Goal: Task Accomplishment & Management: Manage account settings

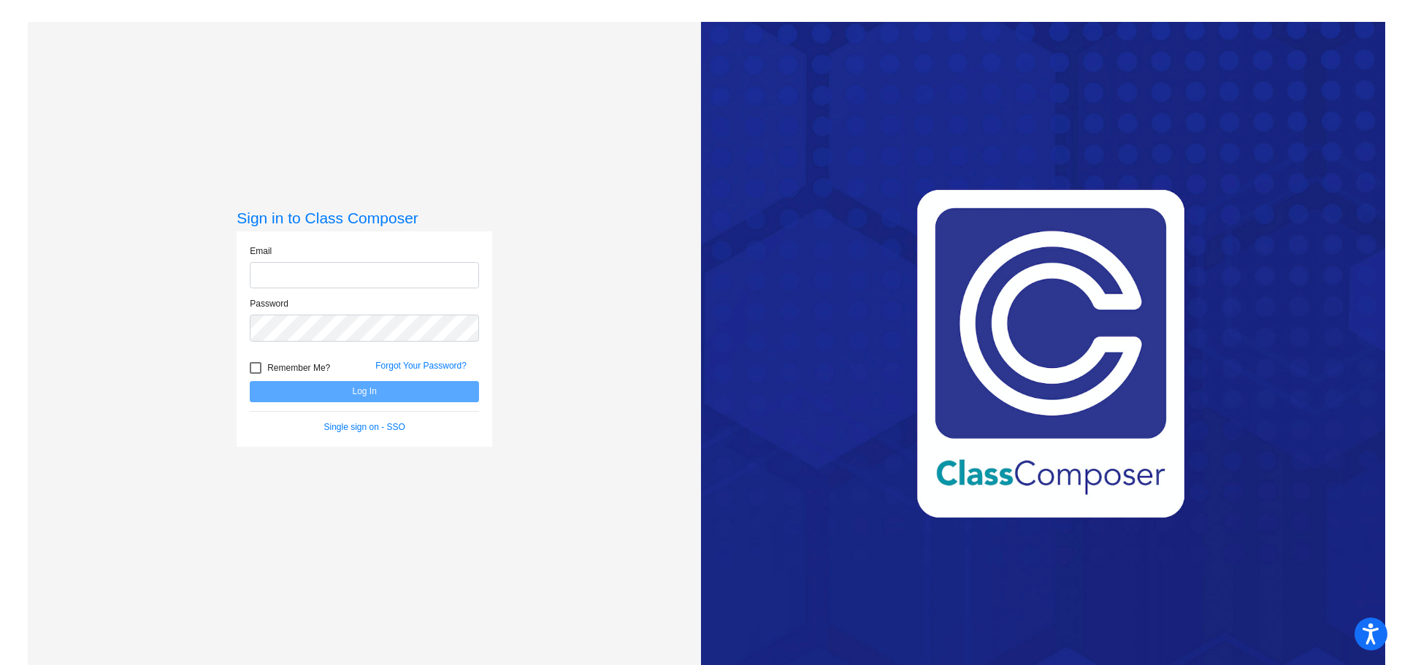
type input "jlua@oldadobe.org"
click at [297, 387] on button "Log In" at bounding box center [364, 391] width 229 height 21
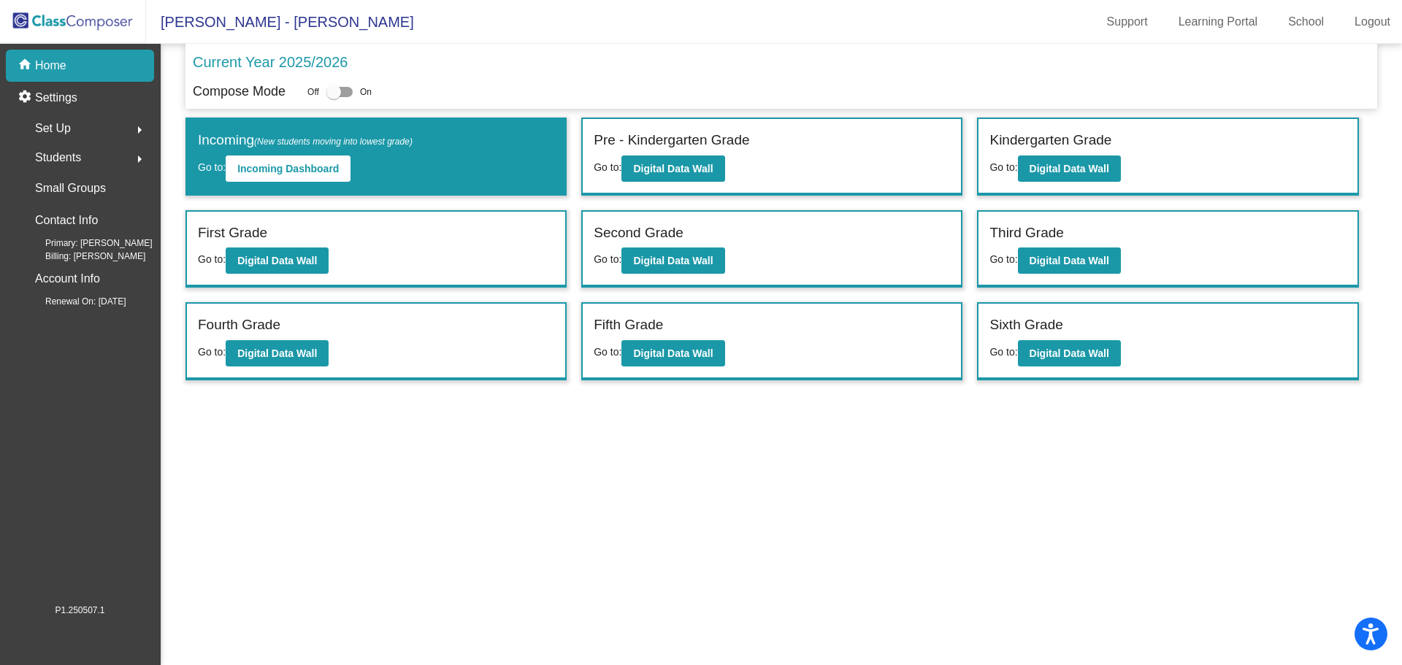
click at [320, 64] on p "Current Year 2025/2026" at bounding box center [270, 62] width 155 height 22
click at [258, 63] on p "Current Year 2025/2026" at bounding box center [270, 62] width 155 height 22
click at [208, 25] on span "La Tercera - Jamie" at bounding box center [280, 21] width 268 height 23
click at [1312, 18] on link "School" at bounding box center [1305, 21] width 59 height 23
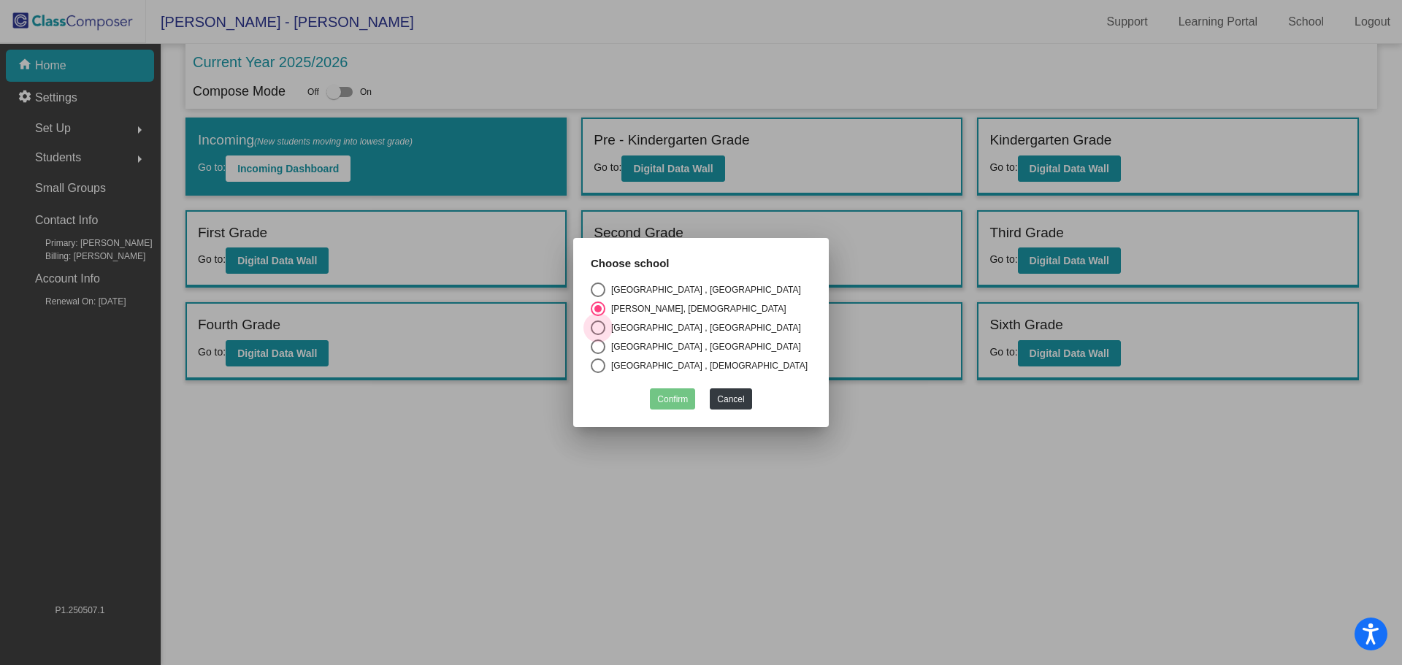
click at [621, 330] on div "Loma Vista Immersion Academy , Old Adobe Union" at bounding box center [703, 327] width 196 height 13
click at [598, 335] on input "Loma Vista Immersion Academy , Old Adobe Union" at bounding box center [597, 335] width 1 height 1
radio input "true"
click at [664, 402] on button "Confirm" at bounding box center [672, 398] width 45 height 21
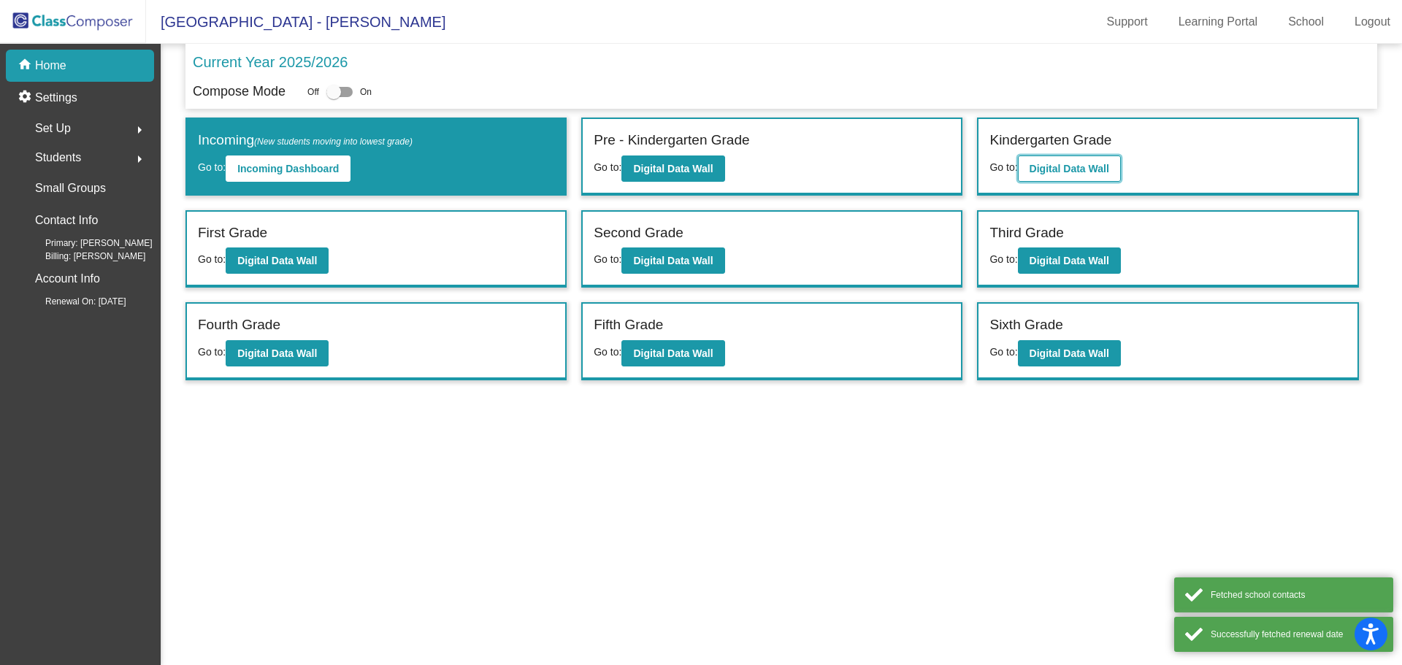
click at [1046, 166] on b "Digital Data Wall" at bounding box center [1070, 169] width 80 height 12
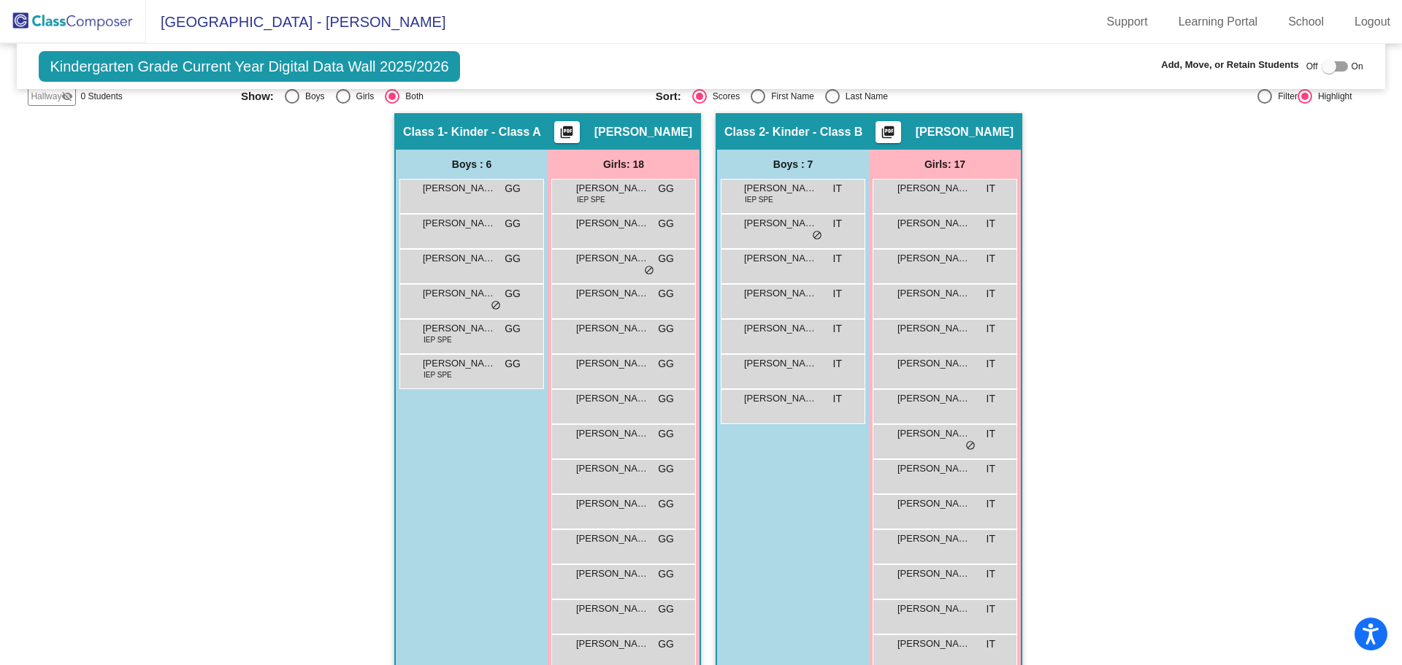
scroll to position [219, 0]
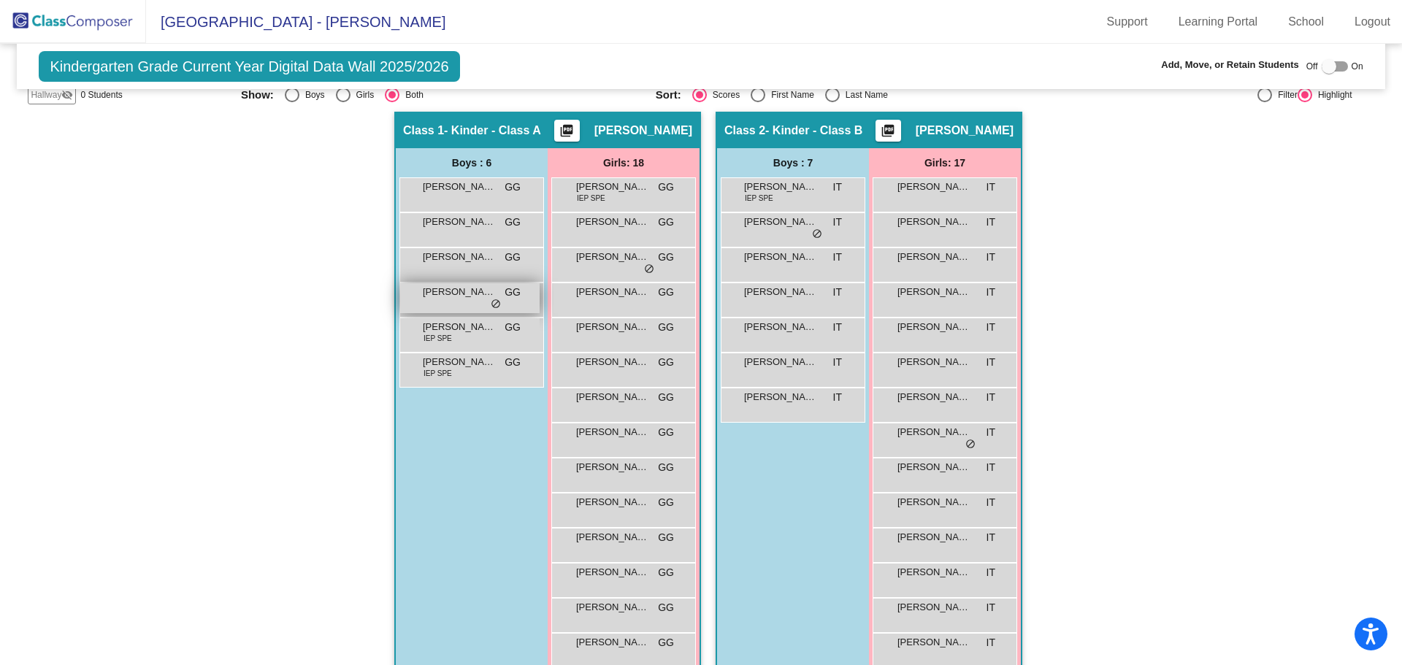
click at [487, 298] on span "Leon Lockee" at bounding box center [459, 292] width 73 height 15
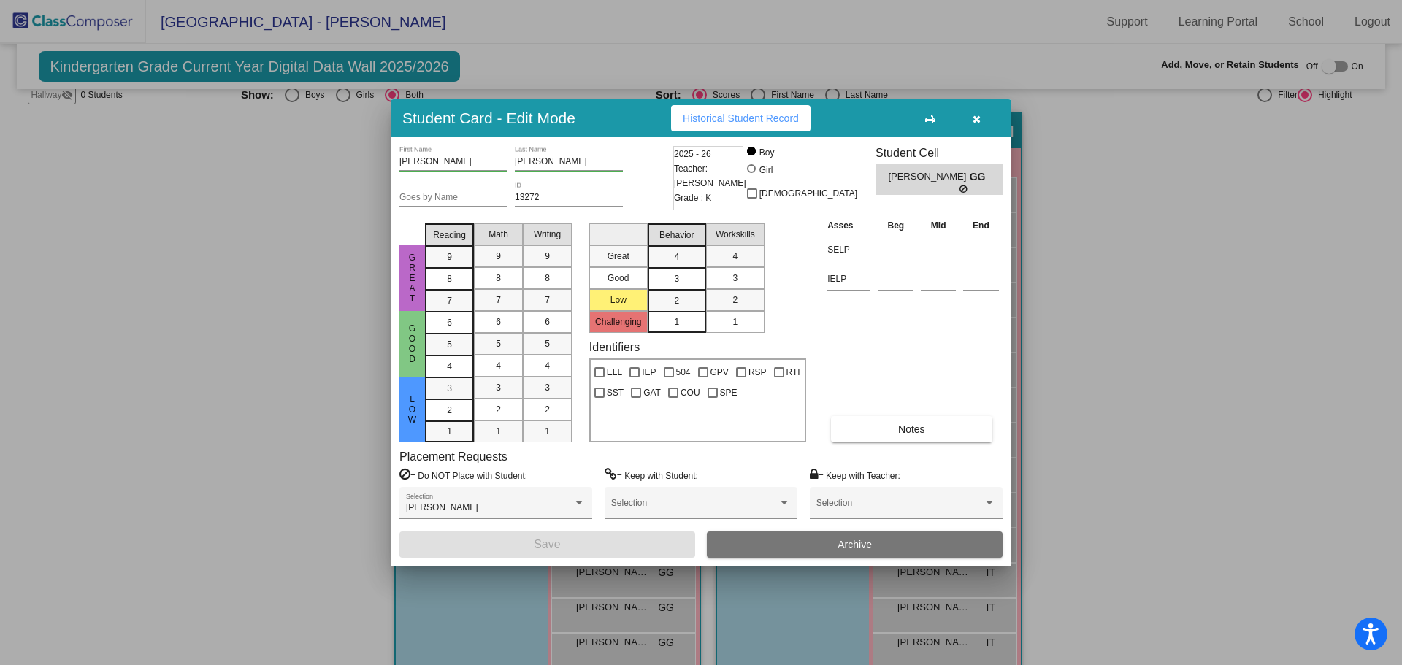
click at [978, 112] on span "button" at bounding box center [977, 118] width 8 height 12
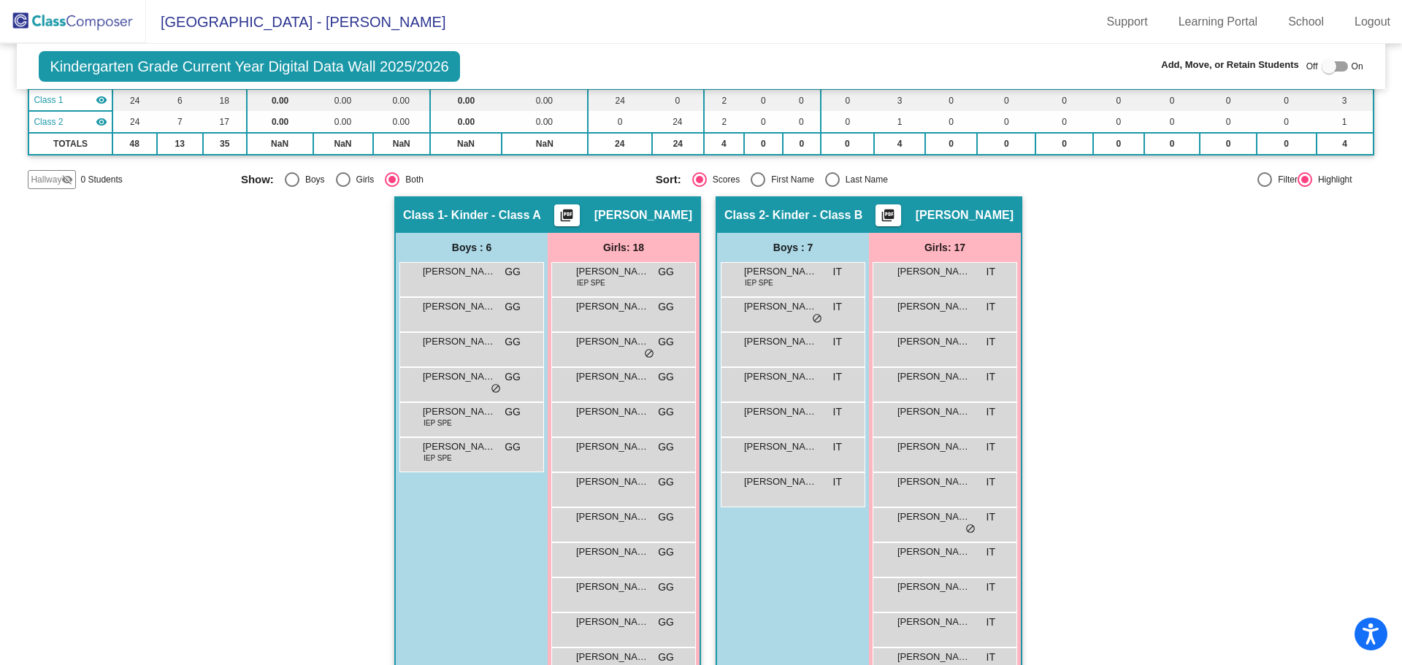
scroll to position [146, 0]
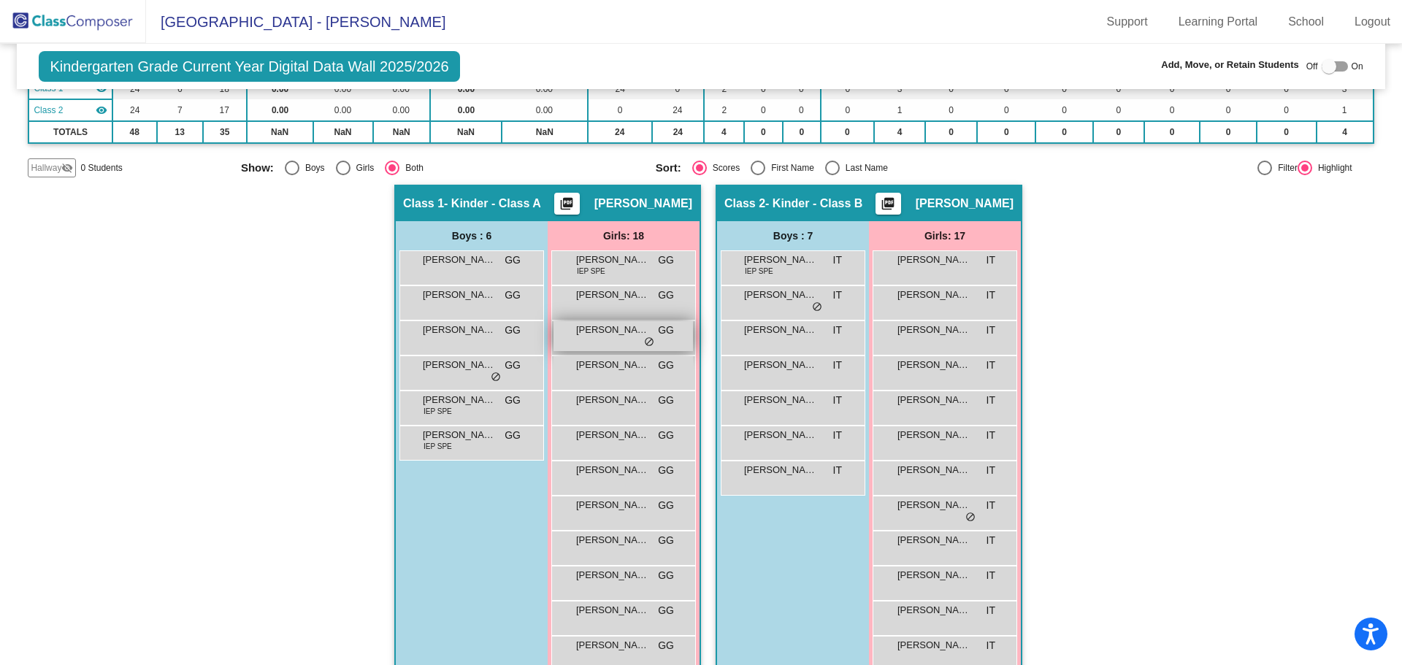
click at [618, 329] on span "Emmy Maya" at bounding box center [612, 330] width 73 height 15
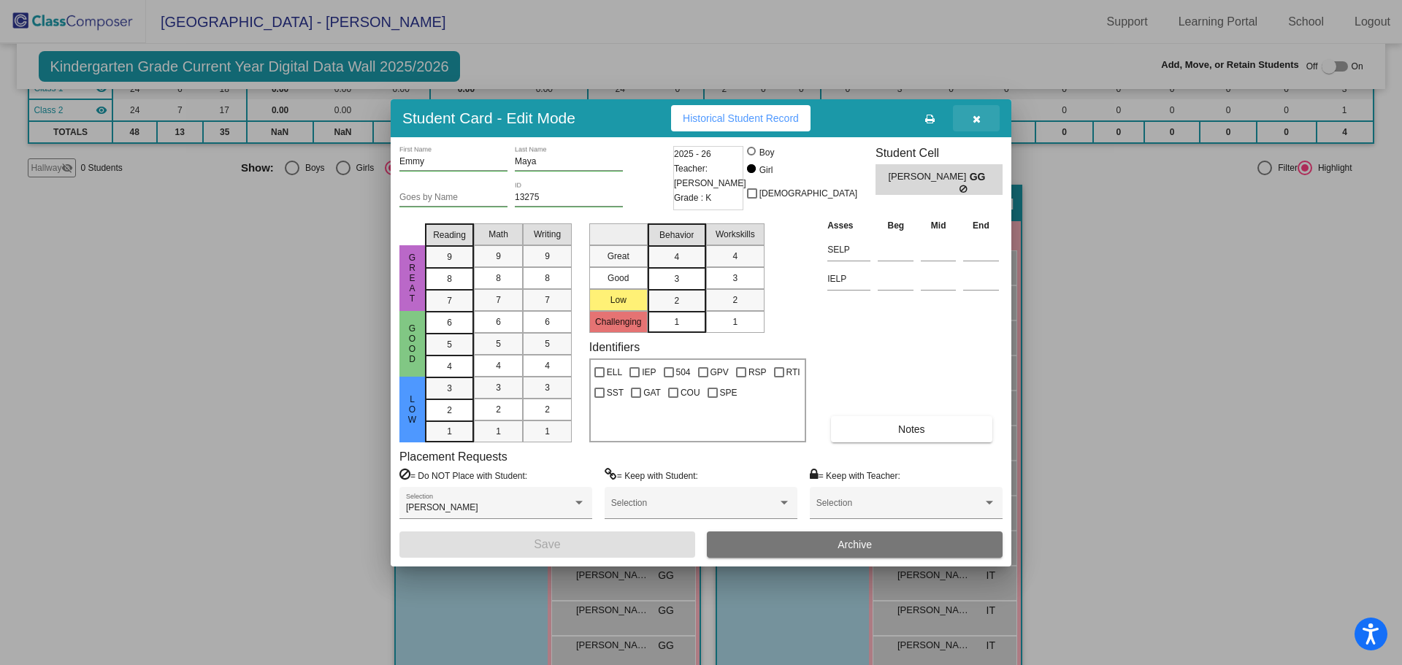
click at [980, 111] on button "button" at bounding box center [976, 118] width 47 height 26
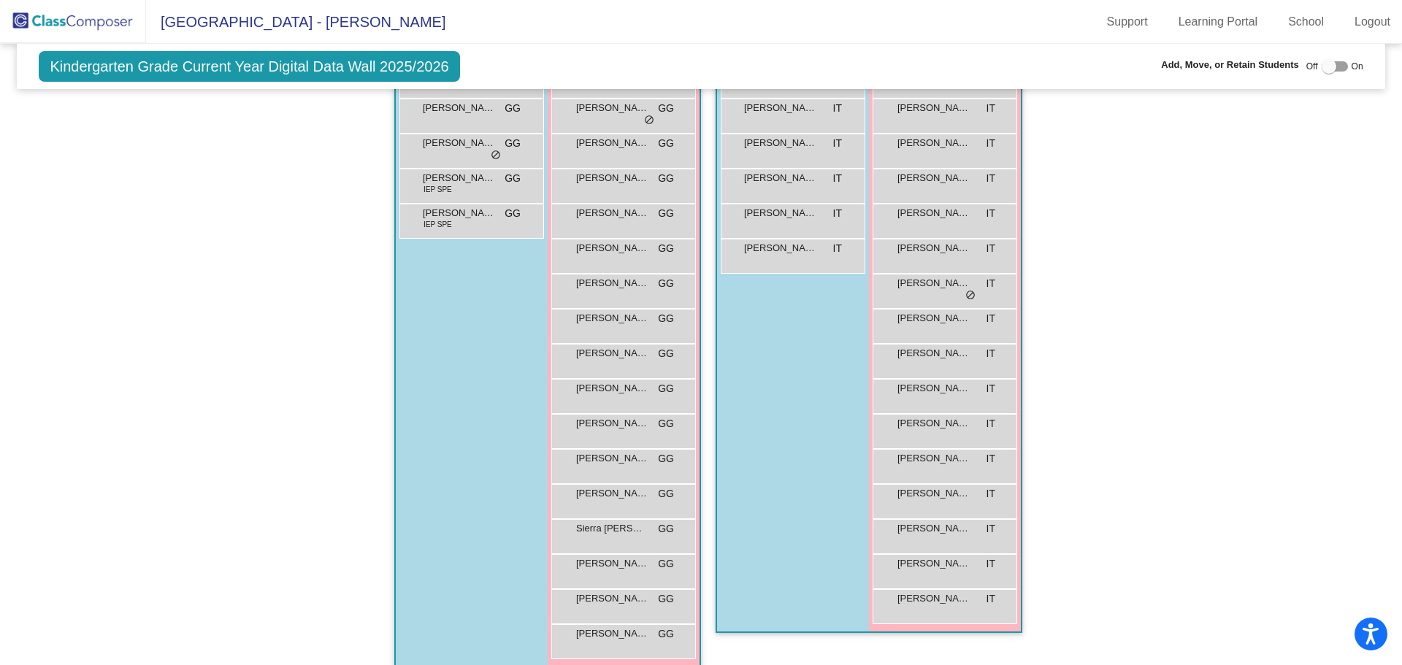
scroll to position [386, 0]
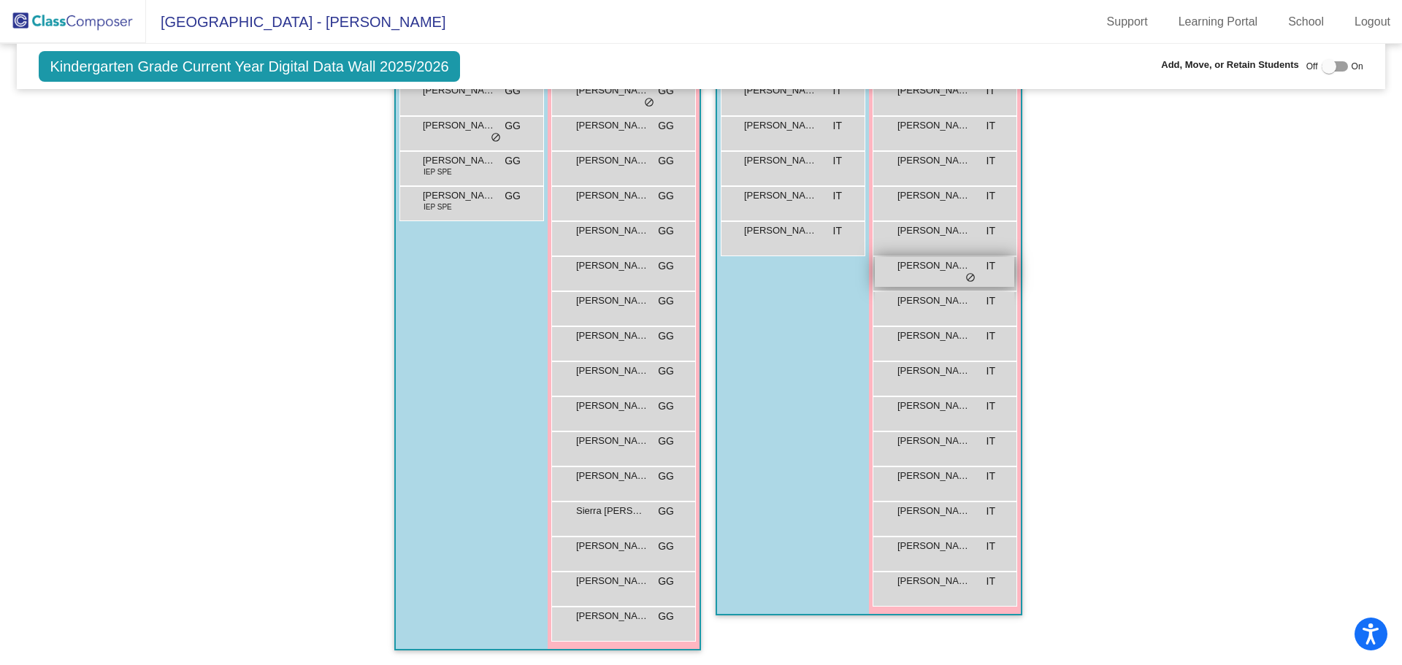
click at [927, 276] on div "Ella Maya IT lock do_not_disturb_alt" at bounding box center [944, 272] width 139 height 30
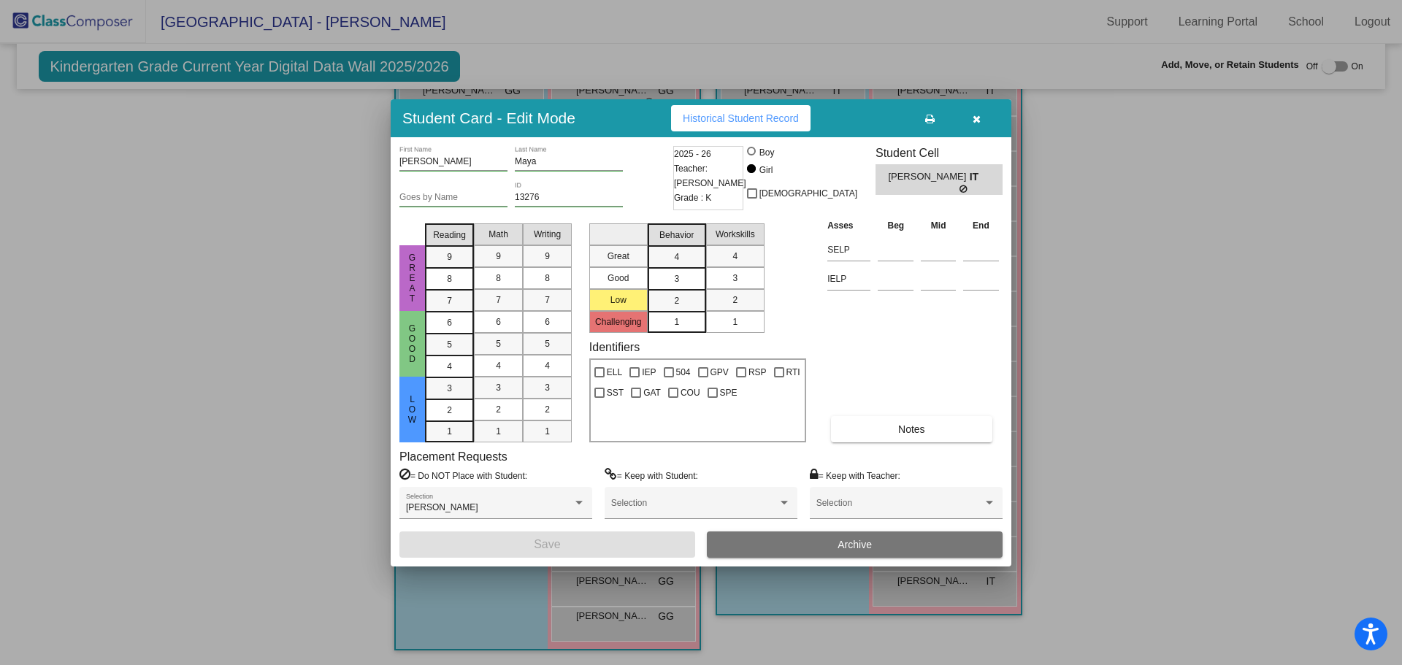
click at [980, 119] on icon "button" at bounding box center [977, 119] width 8 height 10
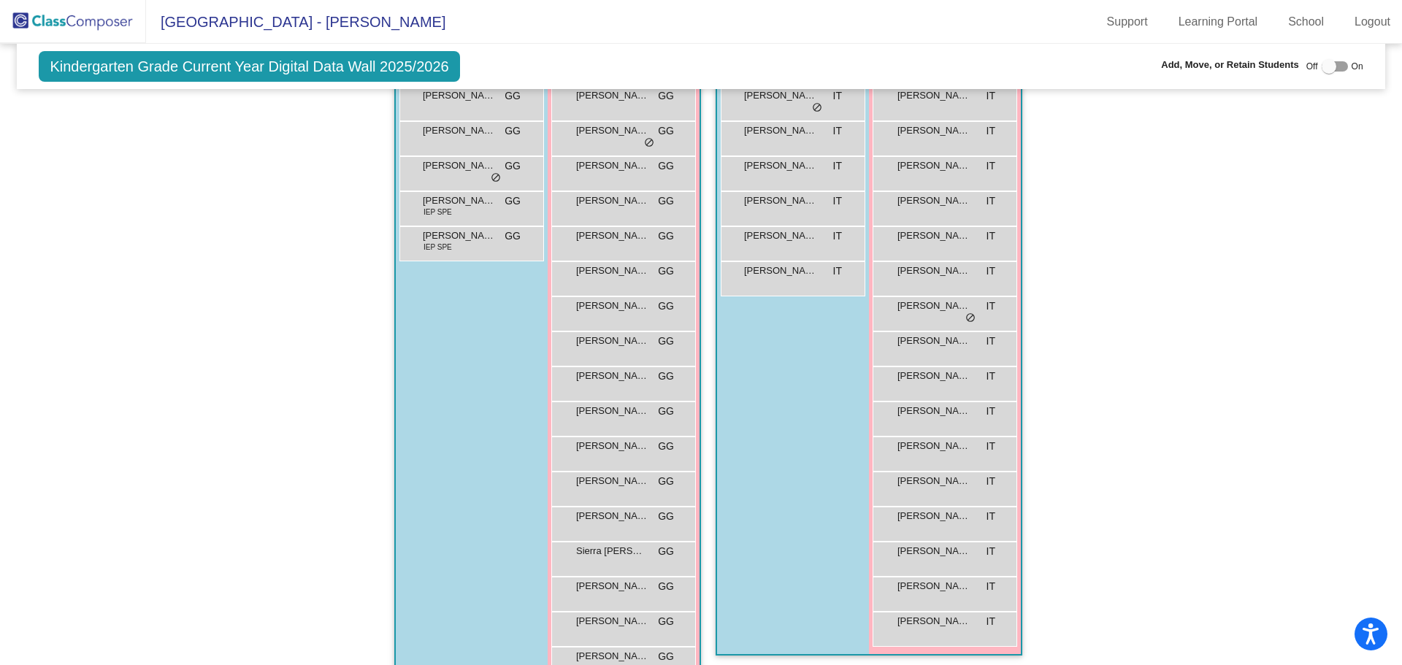
scroll to position [313, 0]
